Goal: Transaction & Acquisition: Purchase product/service

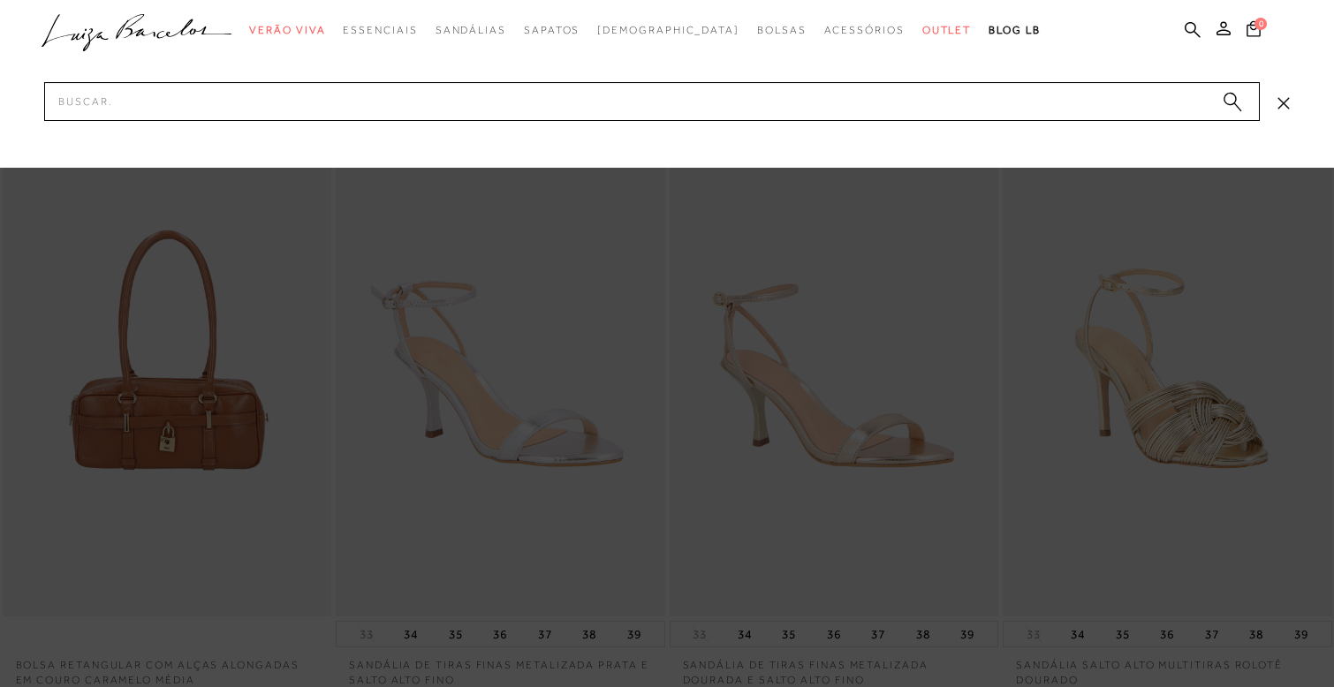
click at [835, 98] on input "Pesquisar" at bounding box center [652, 101] width 1216 height 39
type input "clog"
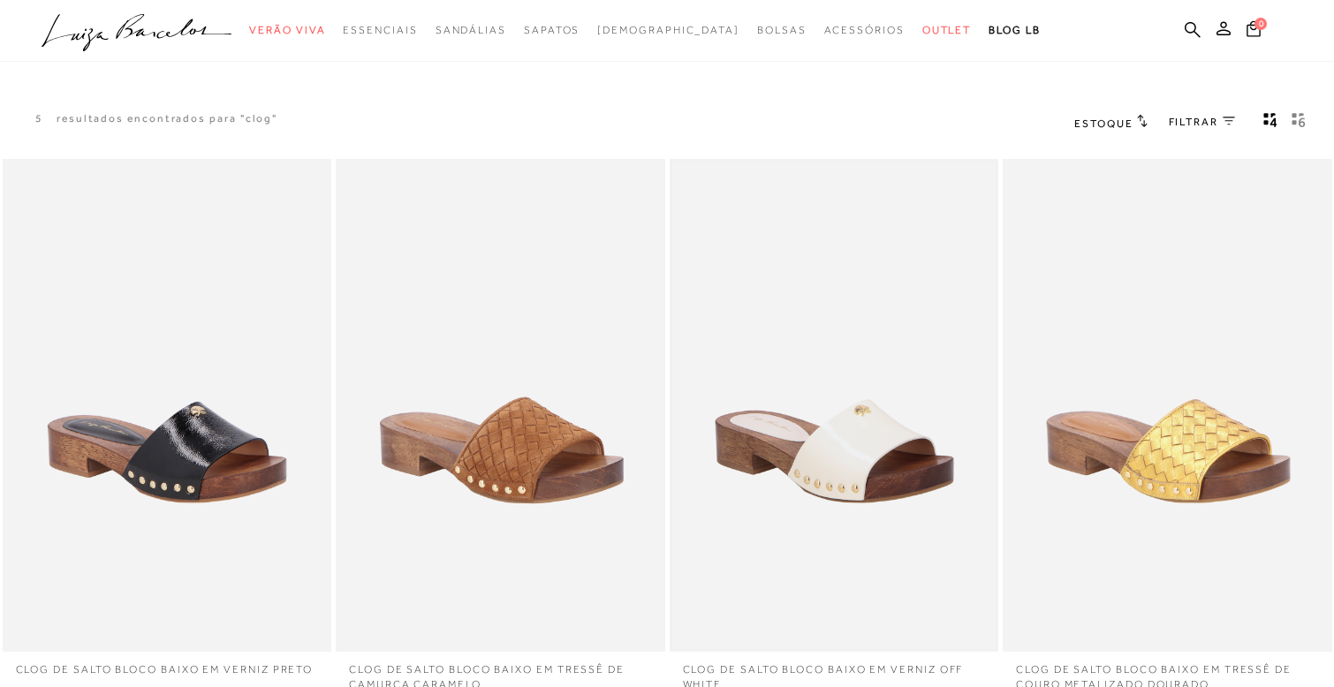
click at [846, 290] on img at bounding box center [835, 406] width 326 height 489
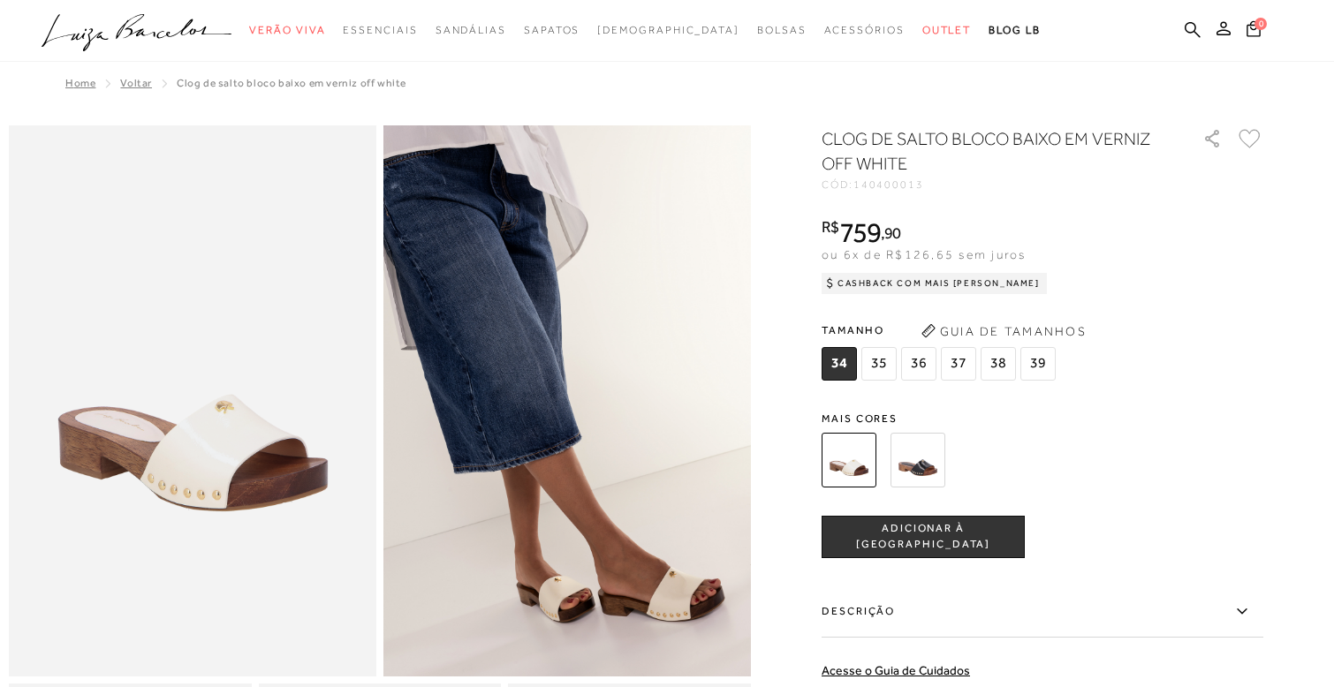
click at [140, 481] on img at bounding box center [193, 400] width 368 height 551
click at [298, 437] on img at bounding box center [193, 400] width 368 height 551
click at [586, 354] on img at bounding box center [567, 400] width 368 height 551
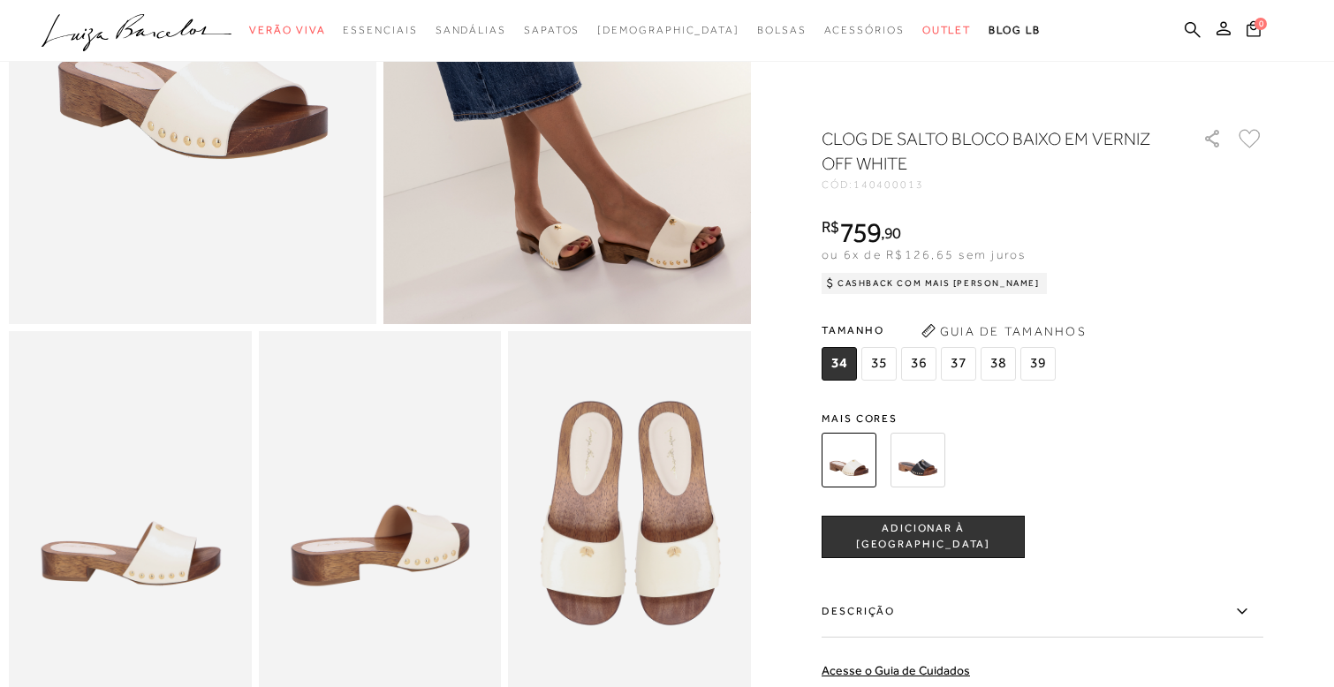
scroll to position [386, 0]
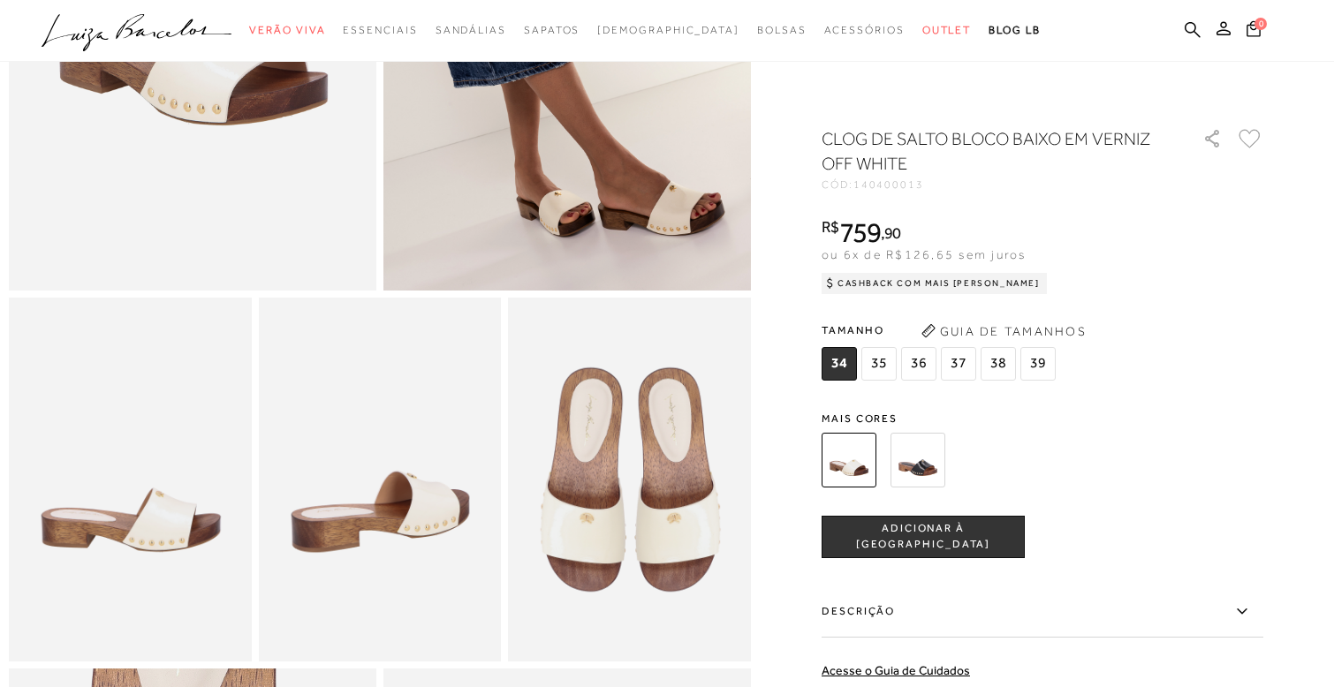
click at [172, 488] on img at bounding box center [130, 480] width 243 height 364
click at [300, 163] on img at bounding box center [193, 14] width 368 height 551
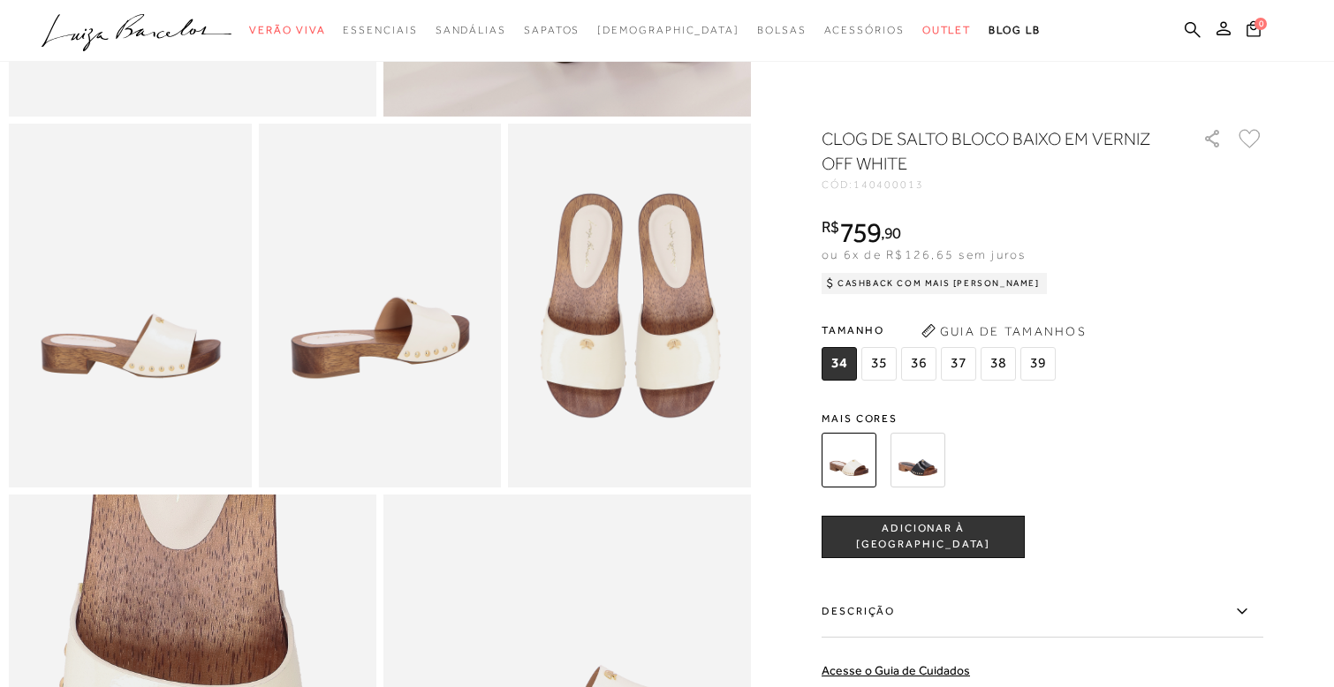
scroll to position [430, 0]
